Goal: Find specific page/section: Find specific page/section

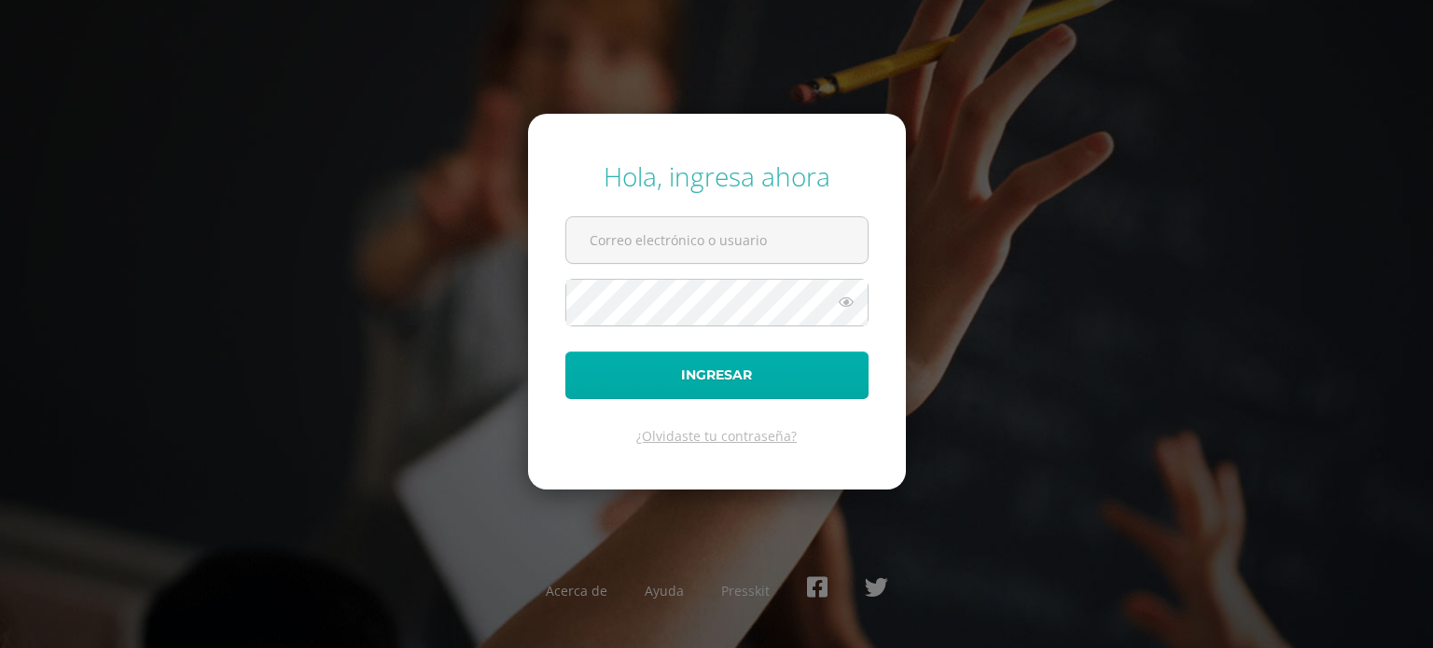
type input "[EMAIL_ADDRESS][DOMAIN_NAME]"
click at [724, 382] on button "Ingresar" at bounding box center [716, 376] width 303 height 48
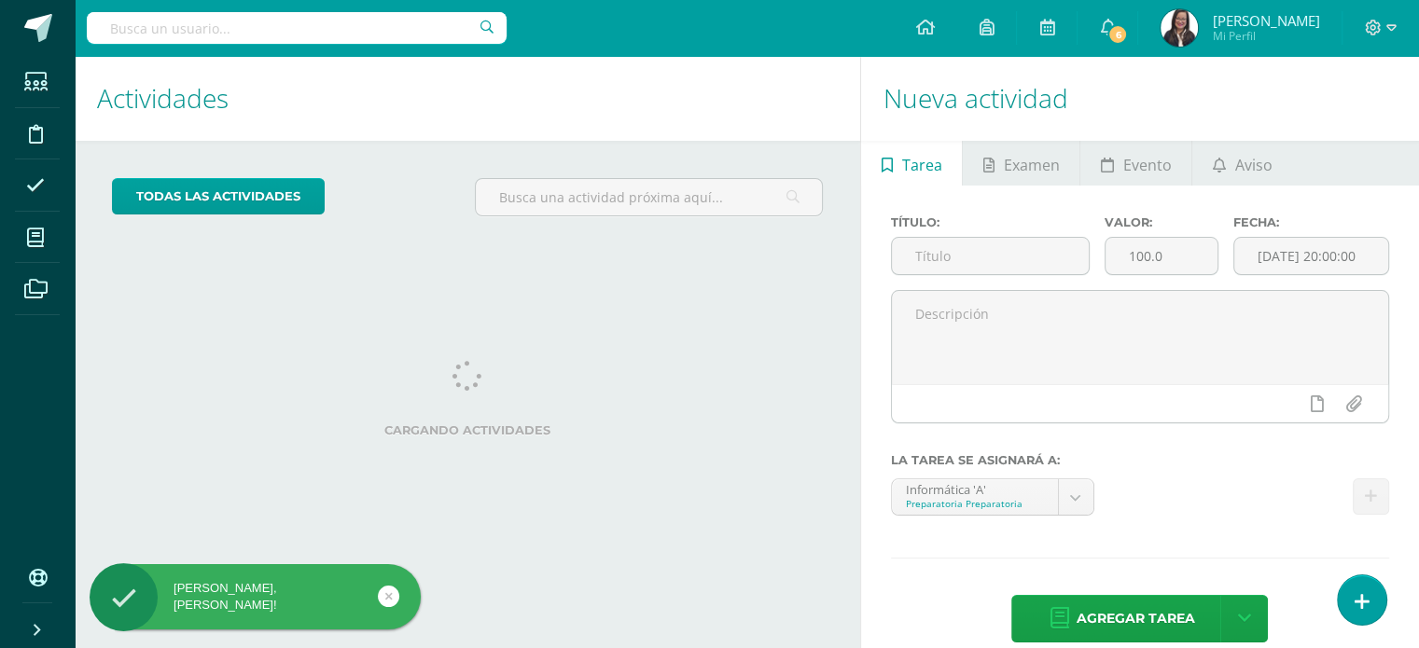
click at [247, 31] on input "text" at bounding box center [297, 28] width 420 height 32
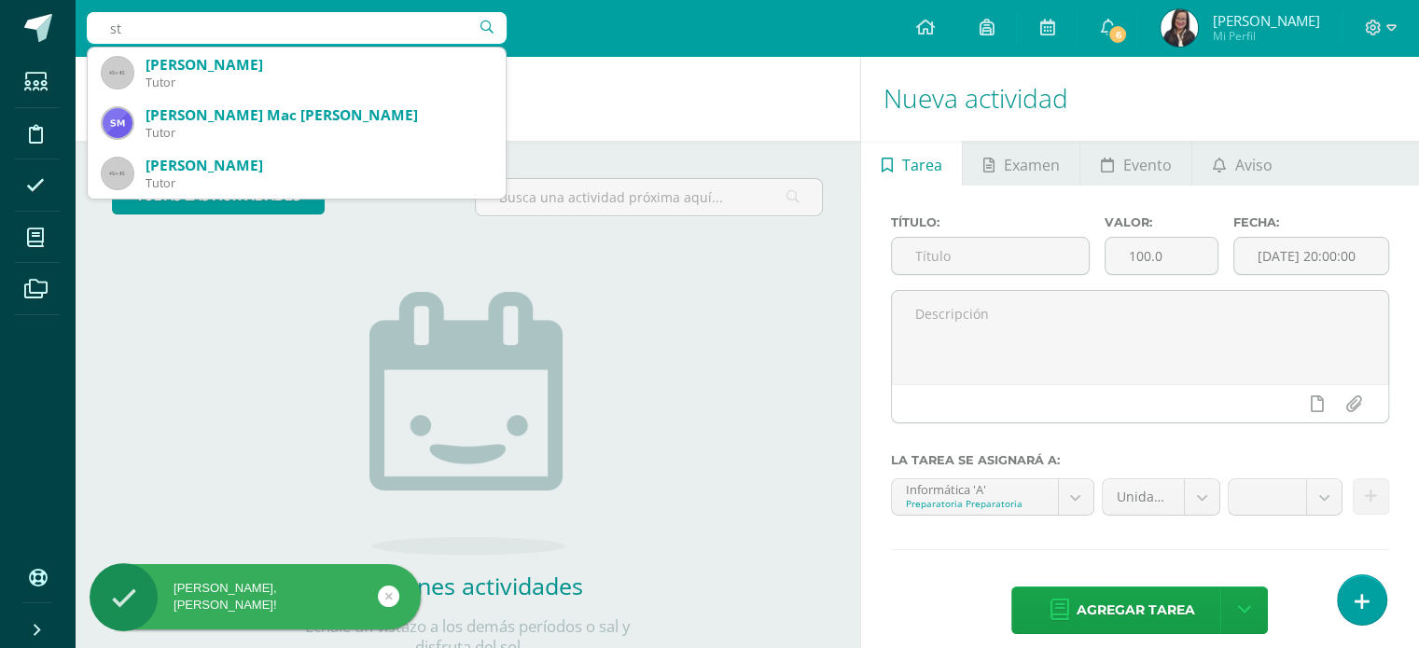
type input "s"
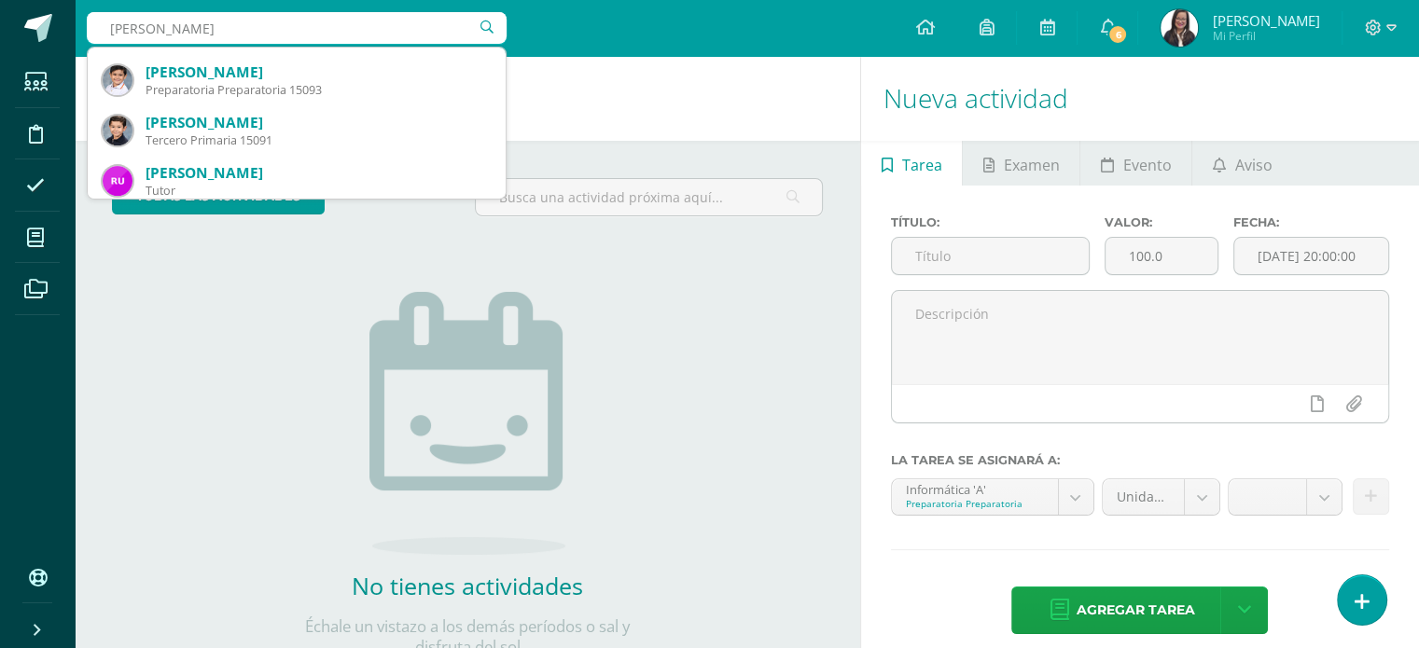
scroll to position [603, 0]
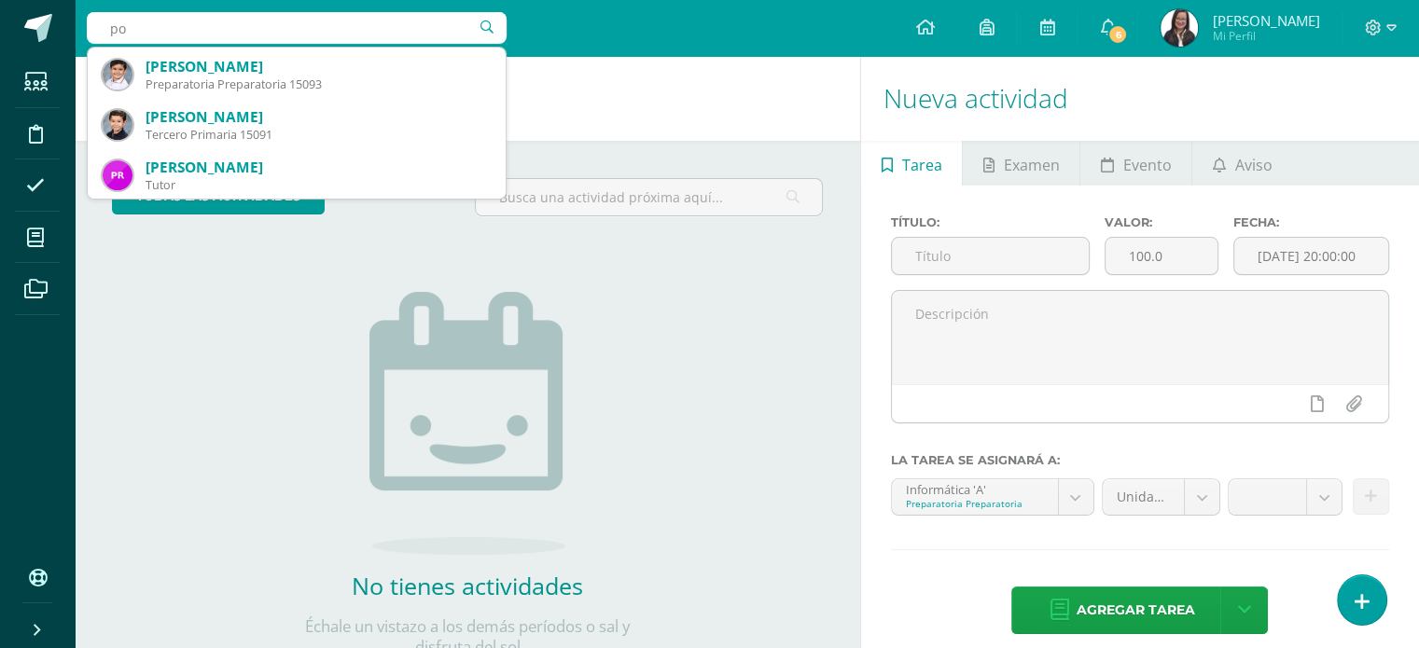
type input "p"
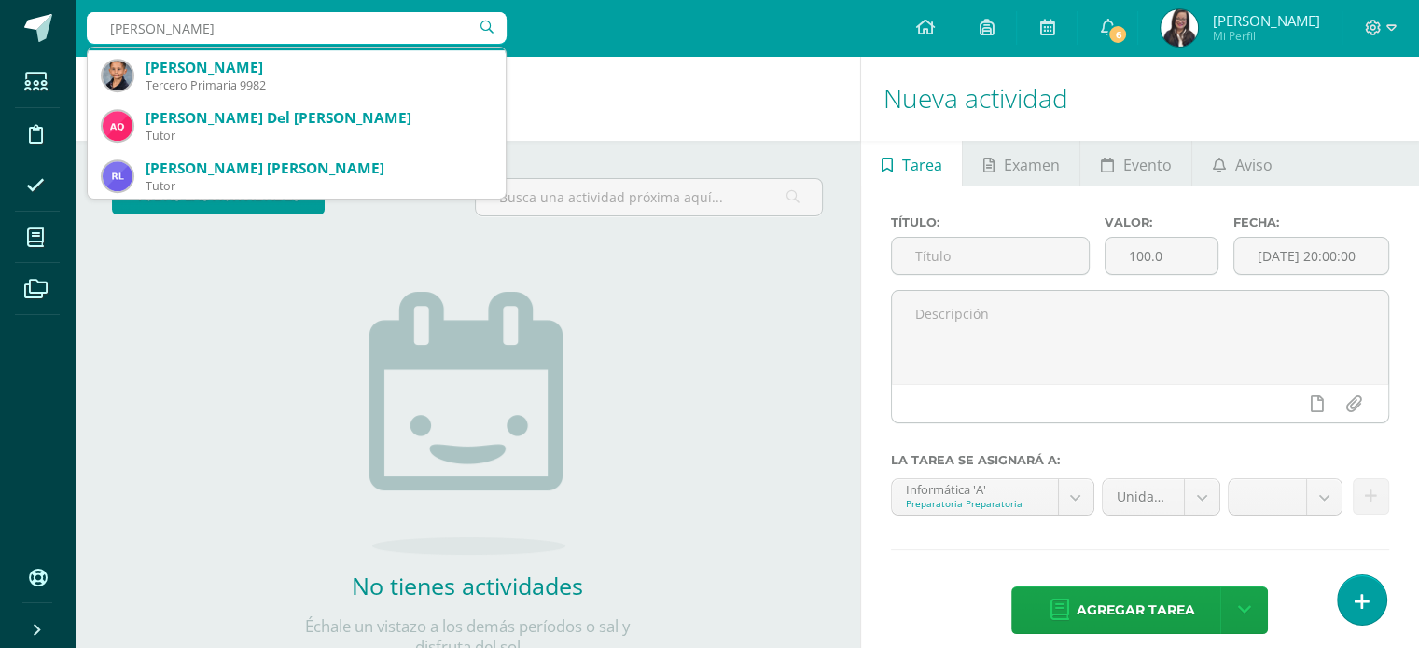
scroll to position [1008, 0]
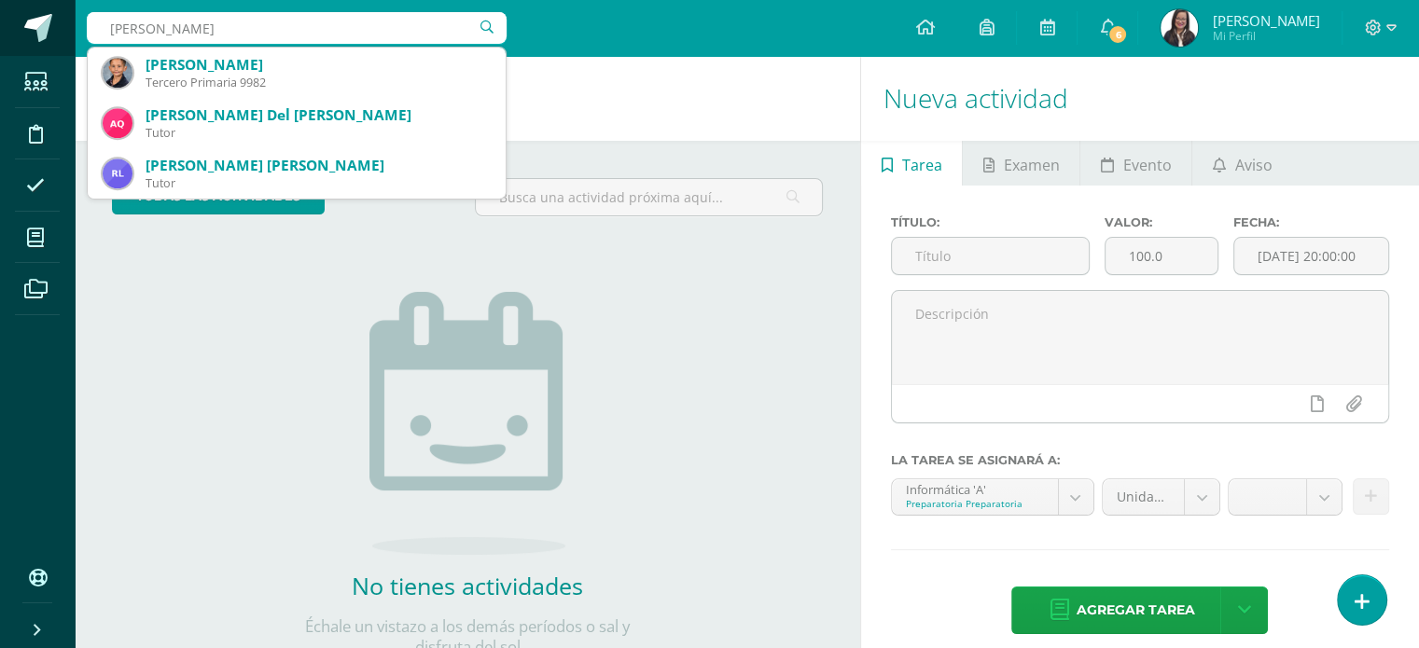
drag, startPoint x: 164, startPoint y: 26, endPoint x: 0, endPoint y: 21, distance: 164.3
click at [0, 21] on body "[PERSON_NAME], [PERSON_NAME]! Estudiantes Disciplina Asistencia Mis cursos Arch…" at bounding box center [709, 324] width 1419 height 648
type input "[PERSON_NAME]"
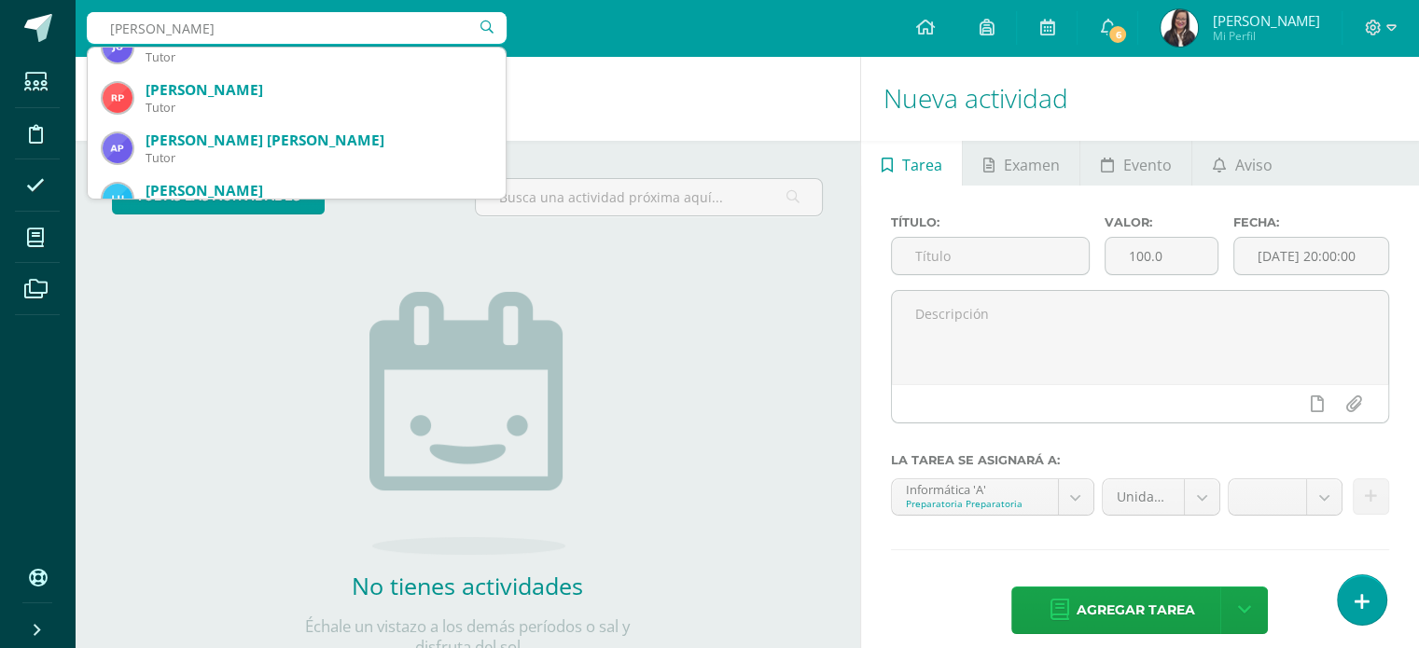
scroll to position [0, 0]
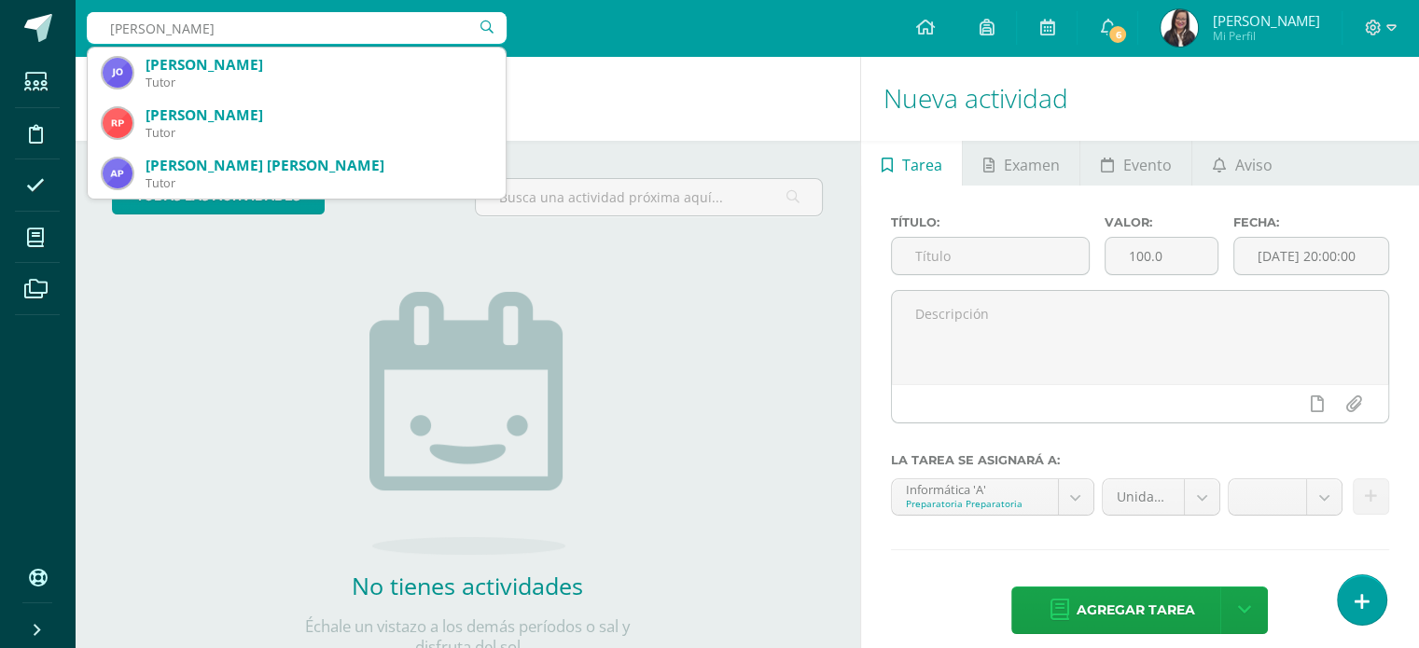
click at [196, 23] on input "[PERSON_NAME]" at bounding box center [297, 28] width 420 height 32
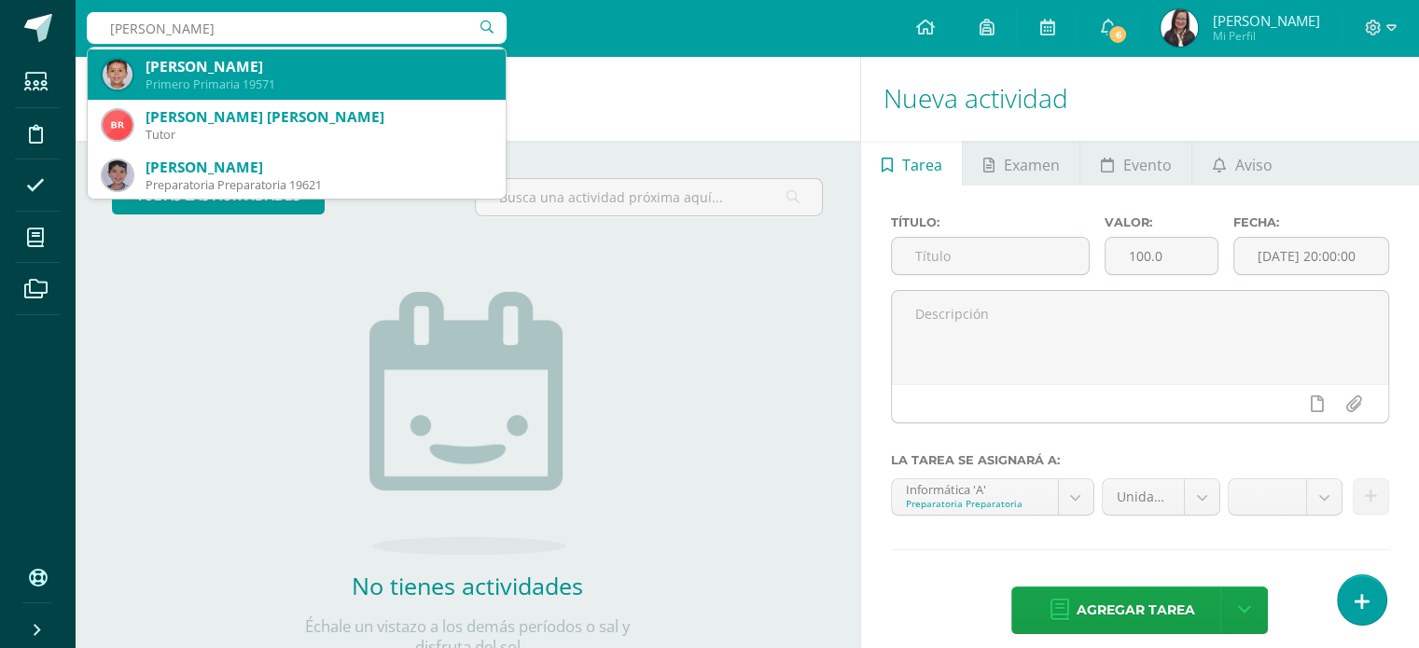
scroll to position [603, 0]
click at [207, 80] on div "Preparatoria Preparatoria 15093" at bounding box center [318, 84] width 345 height 16
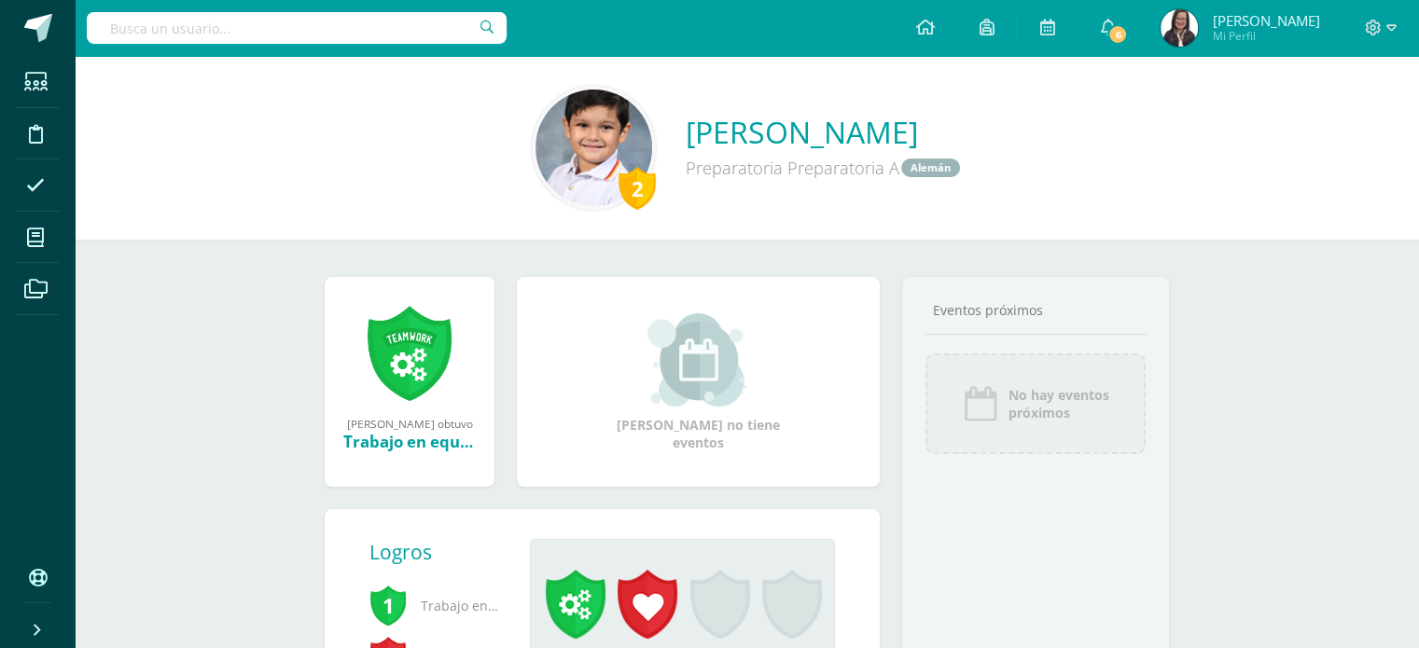
click at [405, 30] on input "text" at bounding box center [297, 28] width 420 height 32
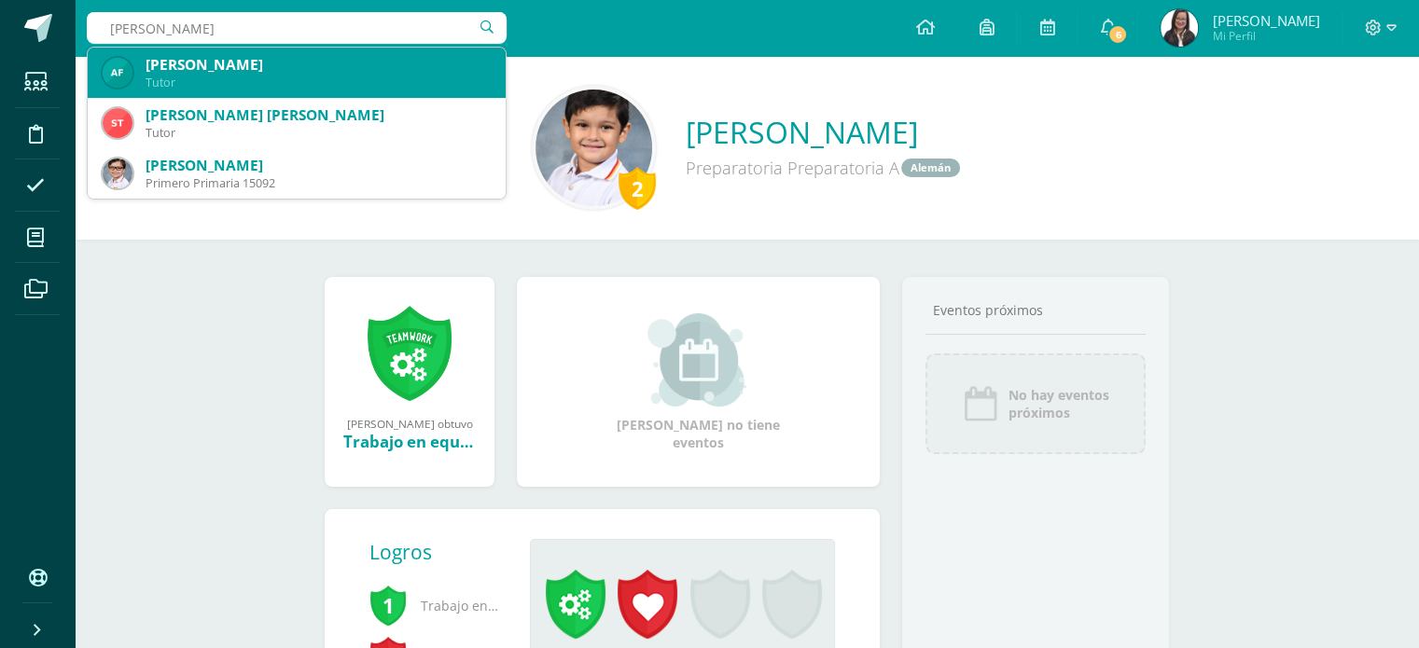
scroll to position [301, 0]
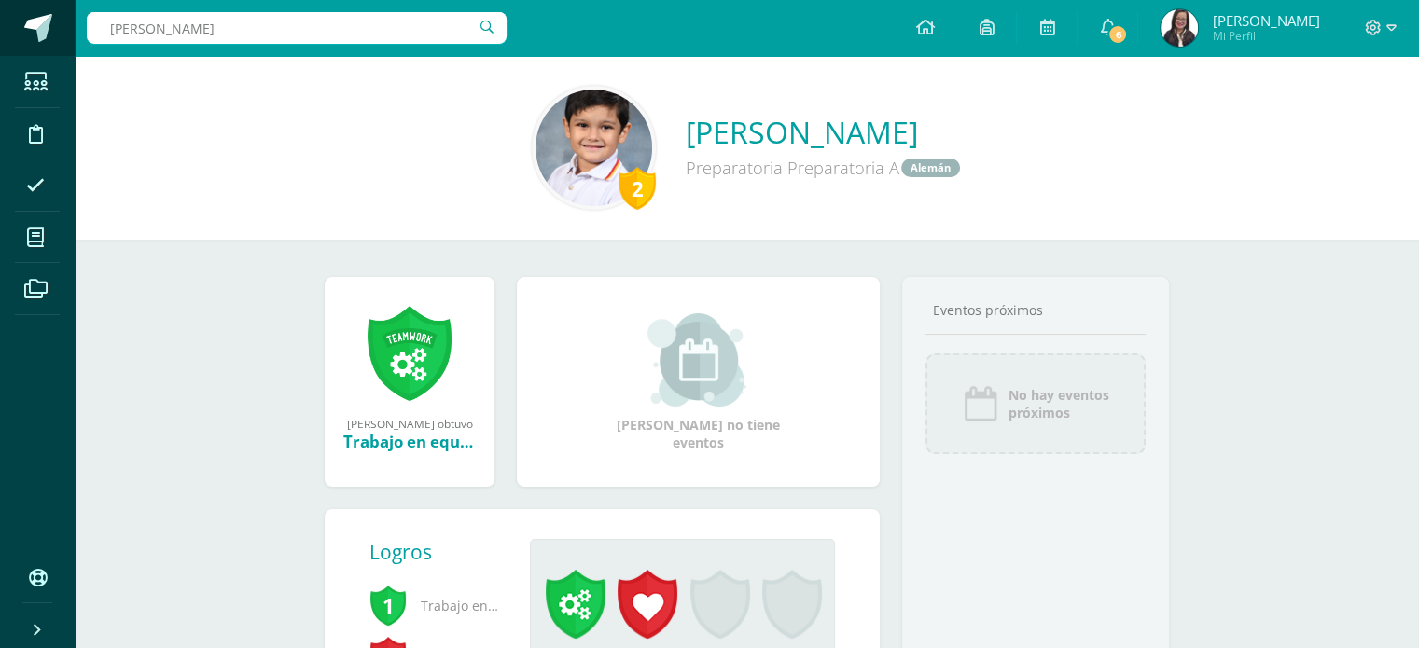
drag, startPoint x: 286, startPoint y: 33, endPoint x: 0, endPoint y: 36, distance: 286.4
click at [0, 39] on body "Estudiantes Disciplina Asistencia Mis cursos Archivos Soporte Ayuda Reportar un…" at bounding box center [709, 419] width 1419 height 839
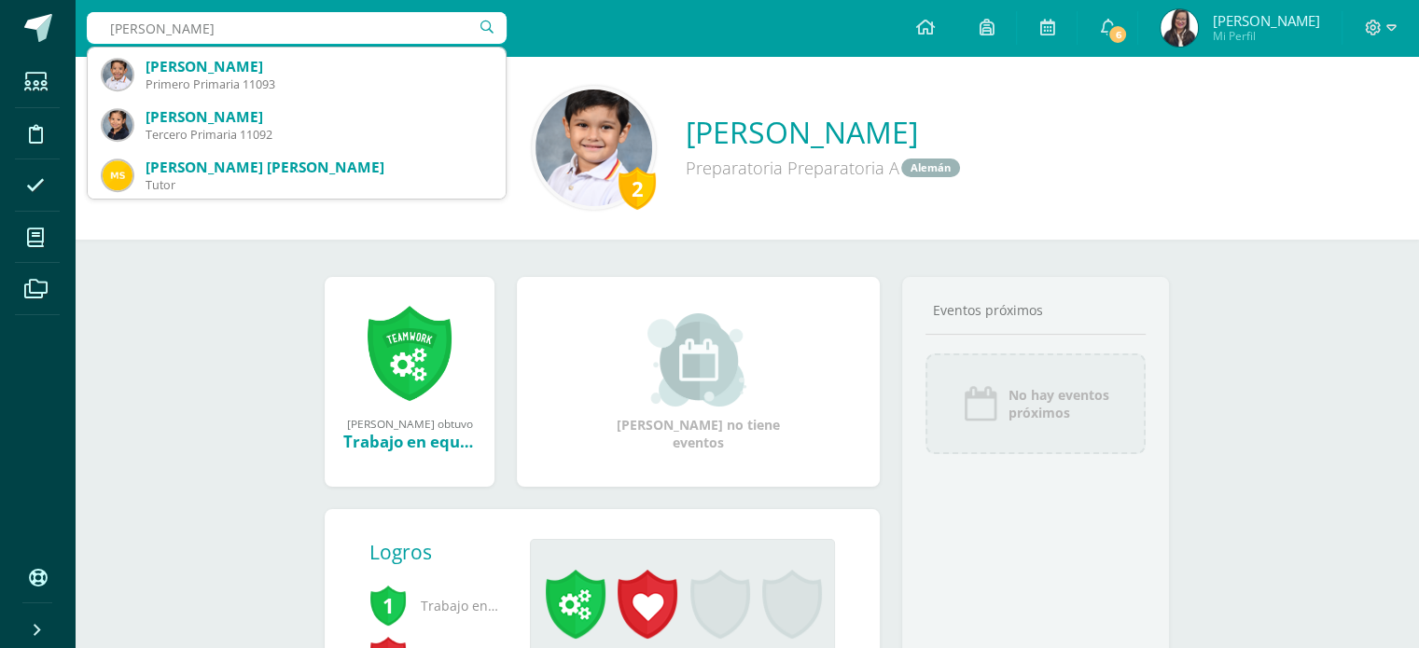
scroll to position [1055, 0]
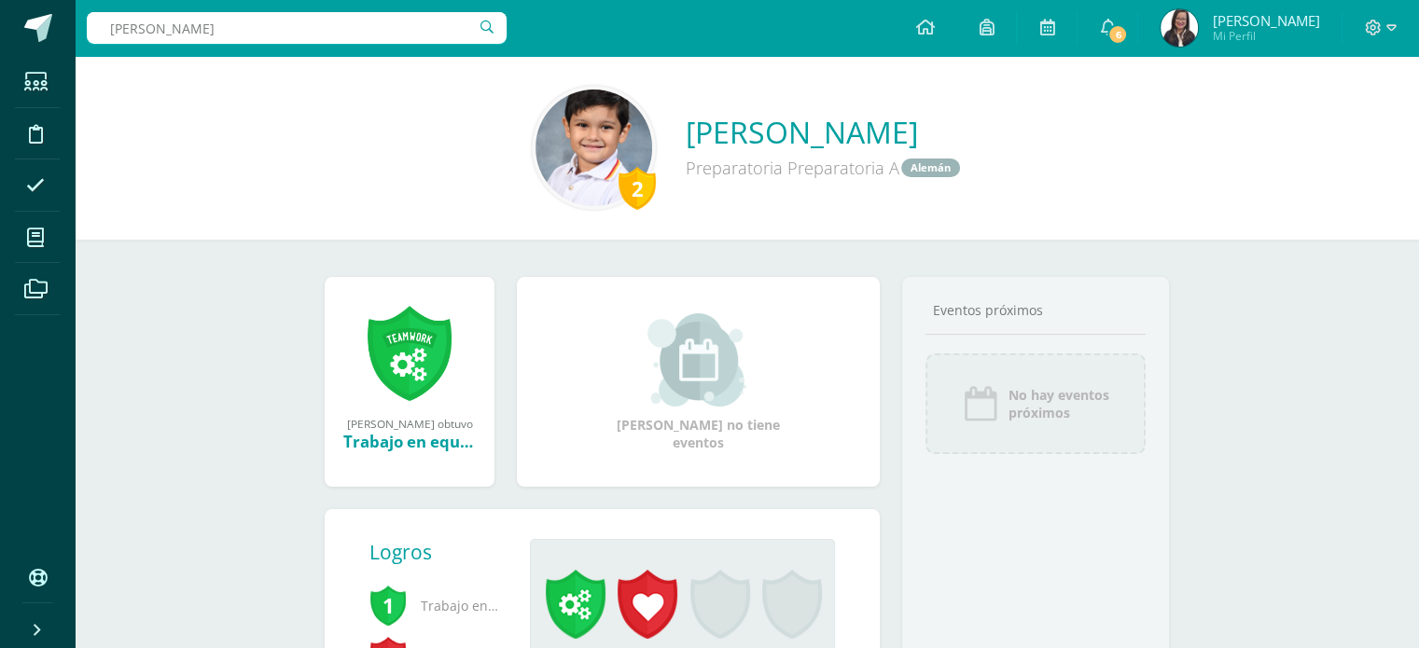
drag, startPoint x: 211, startPoint y: 15, endPoint x: 122, endPoint y: 1, distance: 89.7
click at [131, 7] on div "gutierrez gutierrez" at bounding box center [297, 28] width 420 height 56
type input "g"
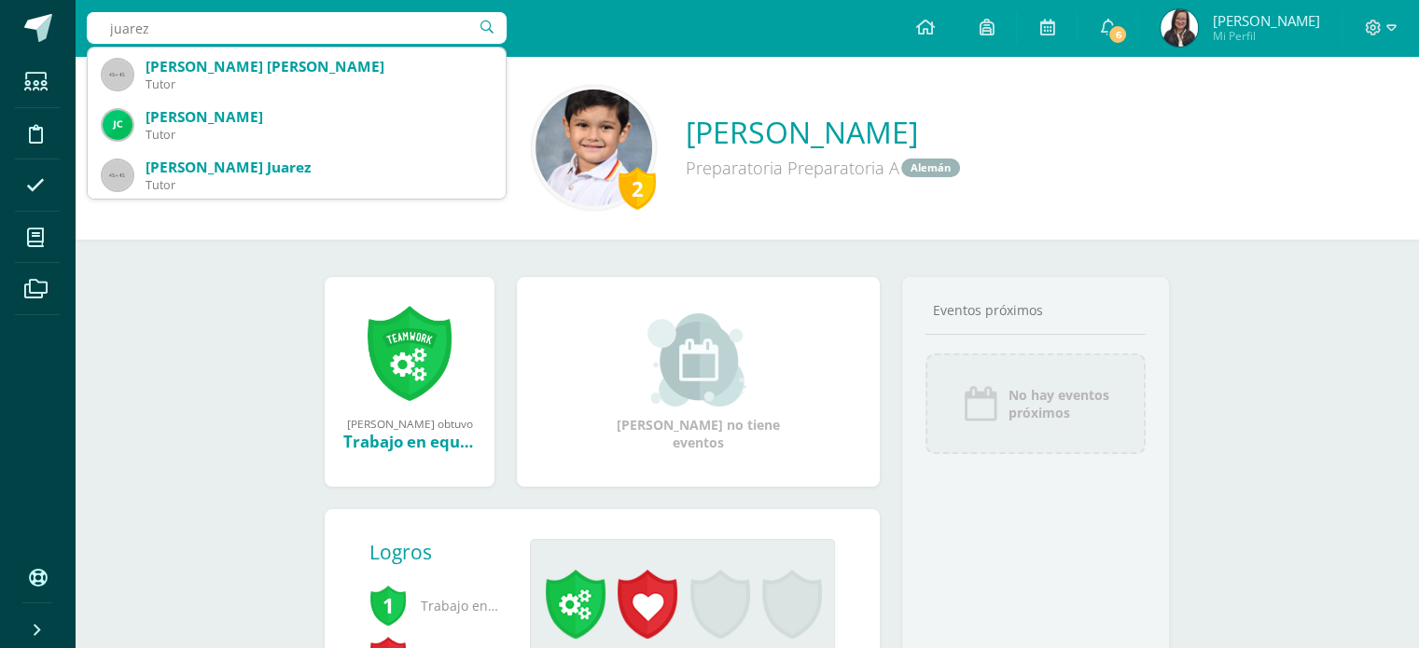
scroll to position [0, 0]
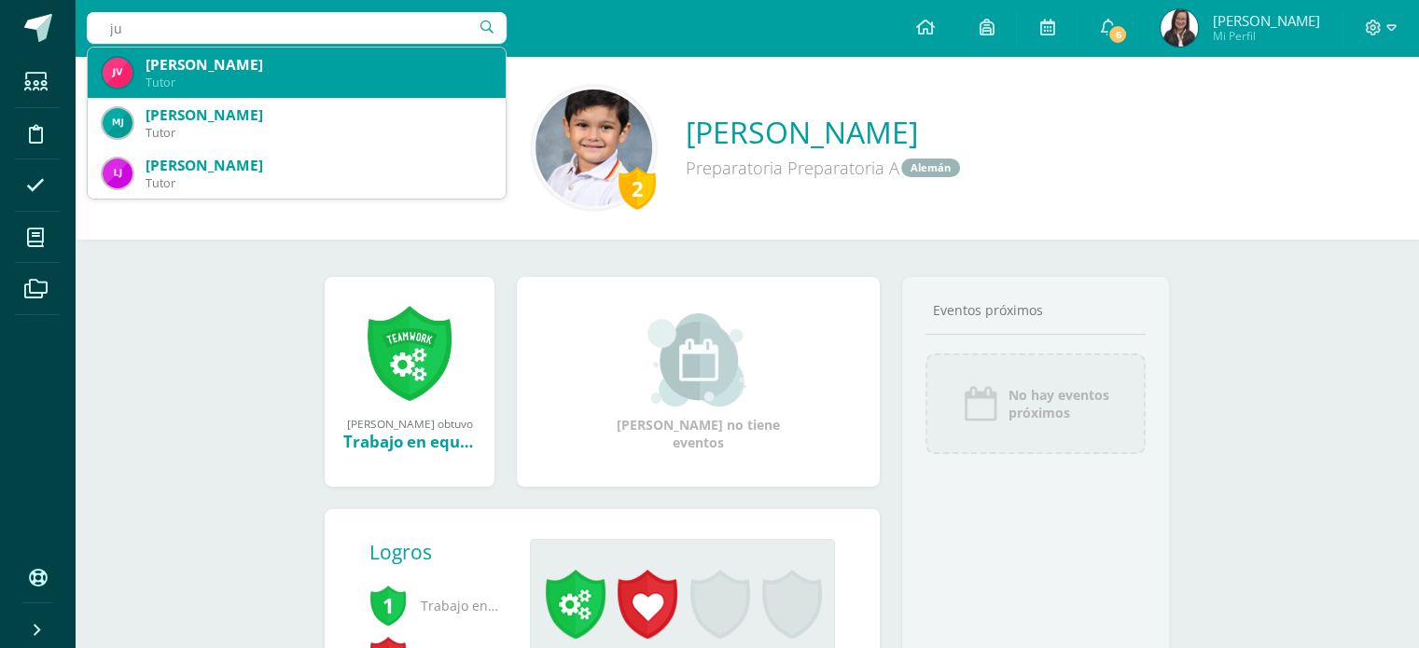
type input "j"
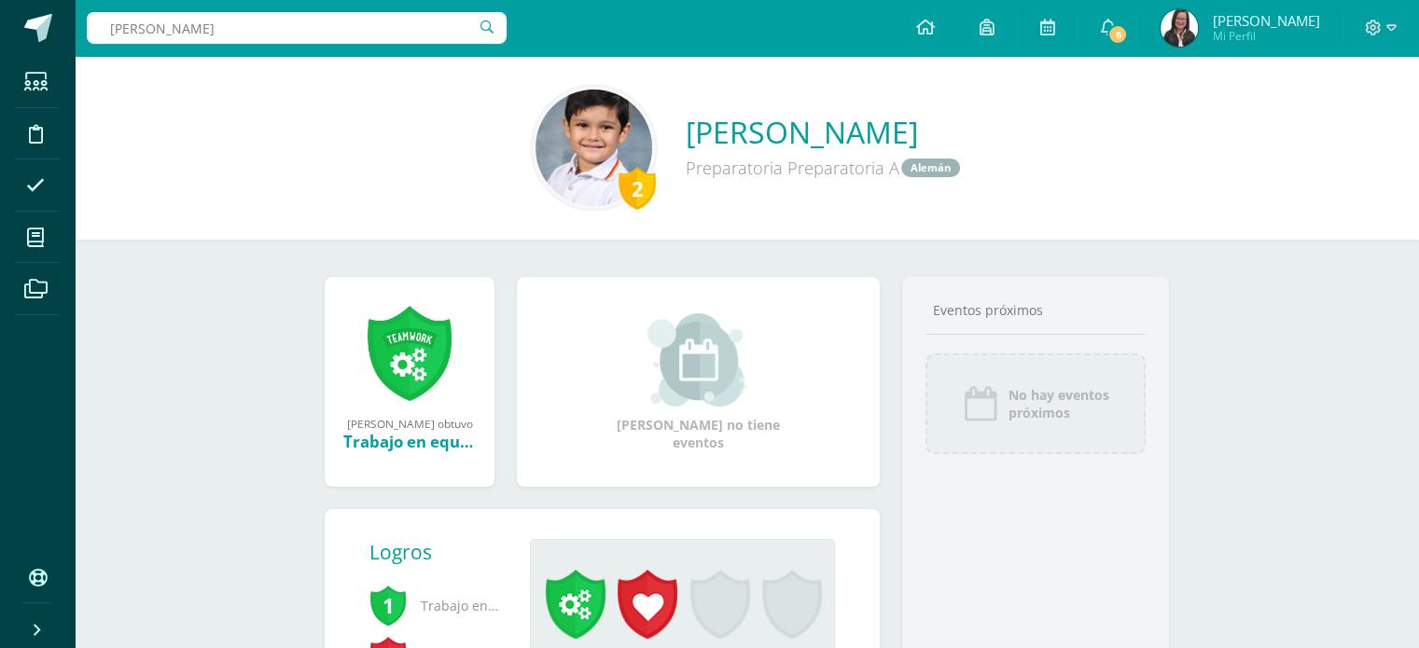
type input "maría inés"
